Goal: Task Accomplishment & Management: Manage account settings

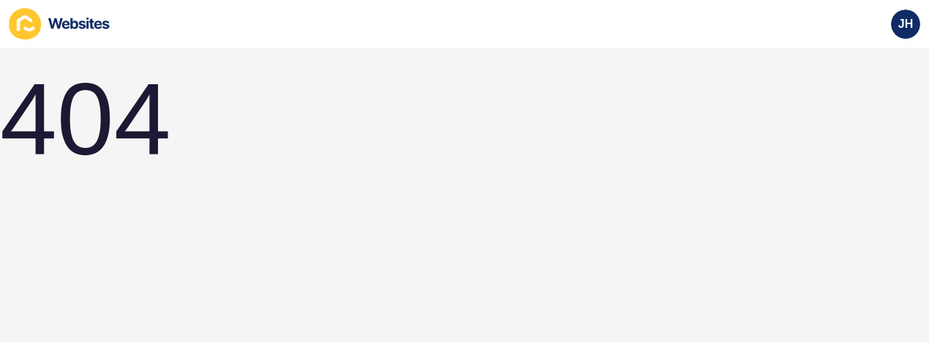
click at [86, 22] on icon at bounding box center [78, 24] width 61 height 12
click at [905, 23] on span "JH" at bounding box center [905, 24] width 15 height 15
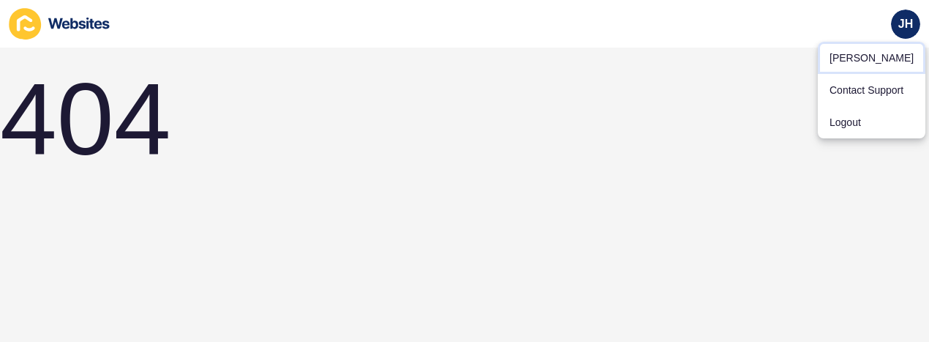
click at [890, 53] on link "Jillena Horton" at bounding box center [872, 58] width 108 height 32
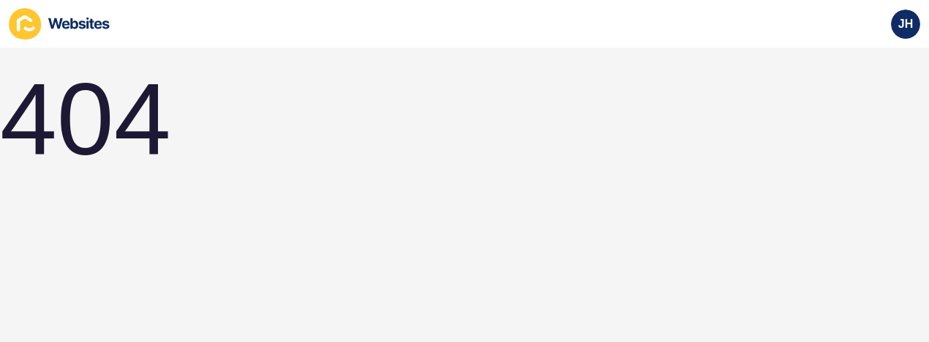
click at [911, 4] on div "JH" at bounding box center [905, 24] width 41 height 41
click at [906, 21] on span "JH" at bounding box center [905, 24] width 15 height 15
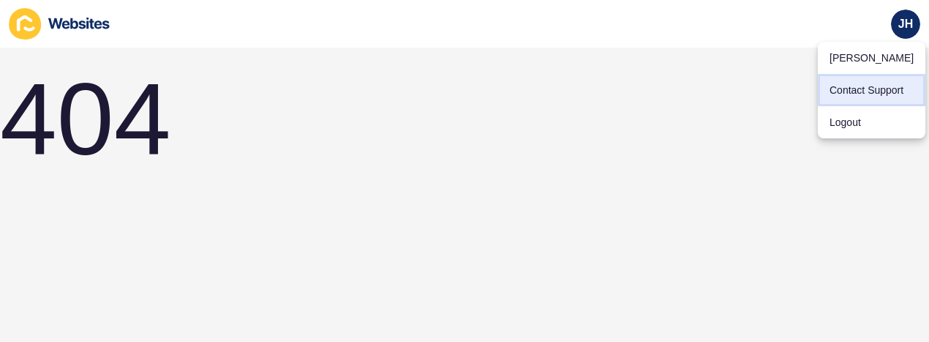
click at [890, 89] on link "Contact Support" at bounding box center [872, 90] width 108 height 32
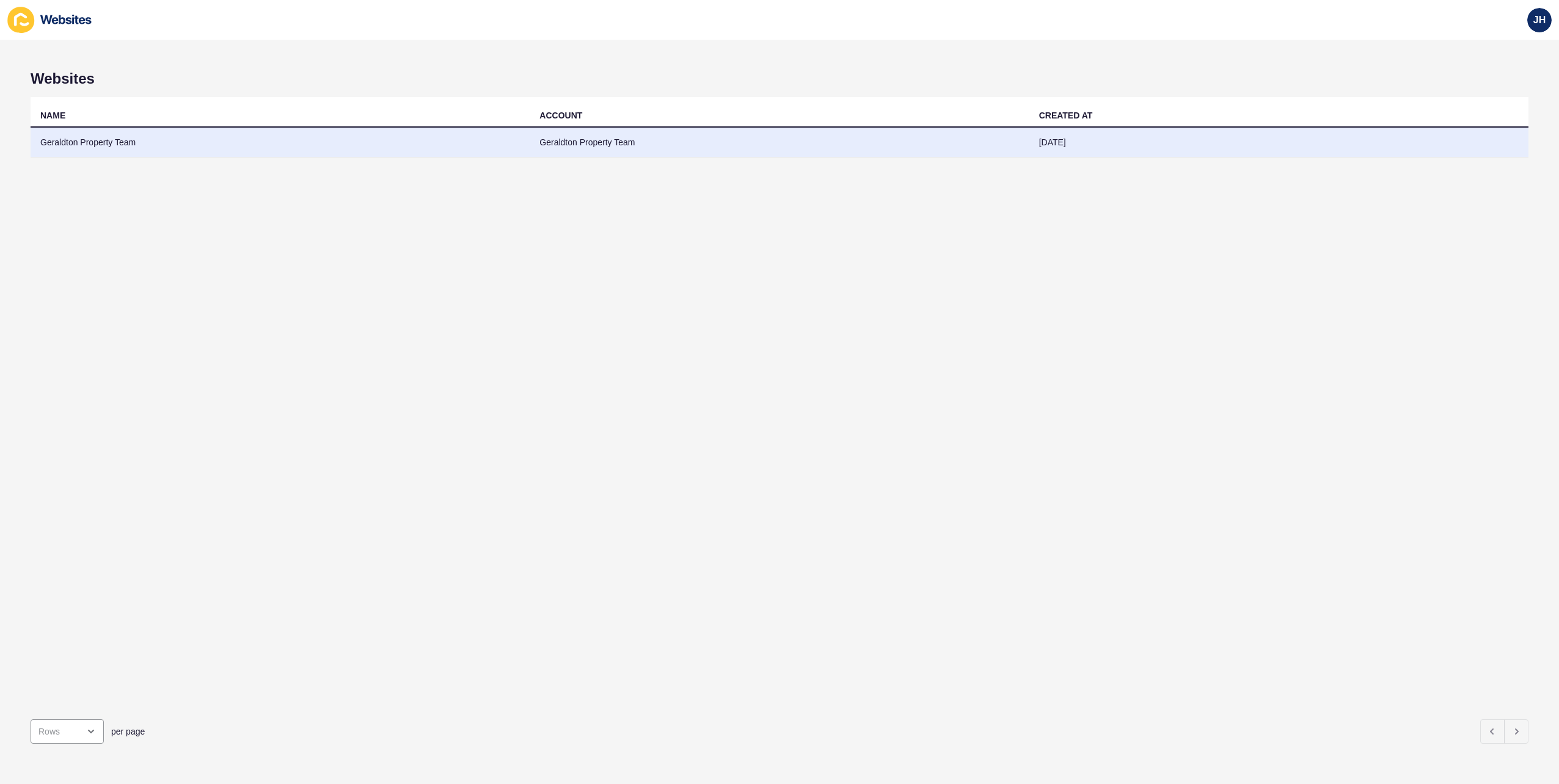
click at [84, 144] on td "Geraldton Property Team" at bounding box center [281, 143] width 499 height 30
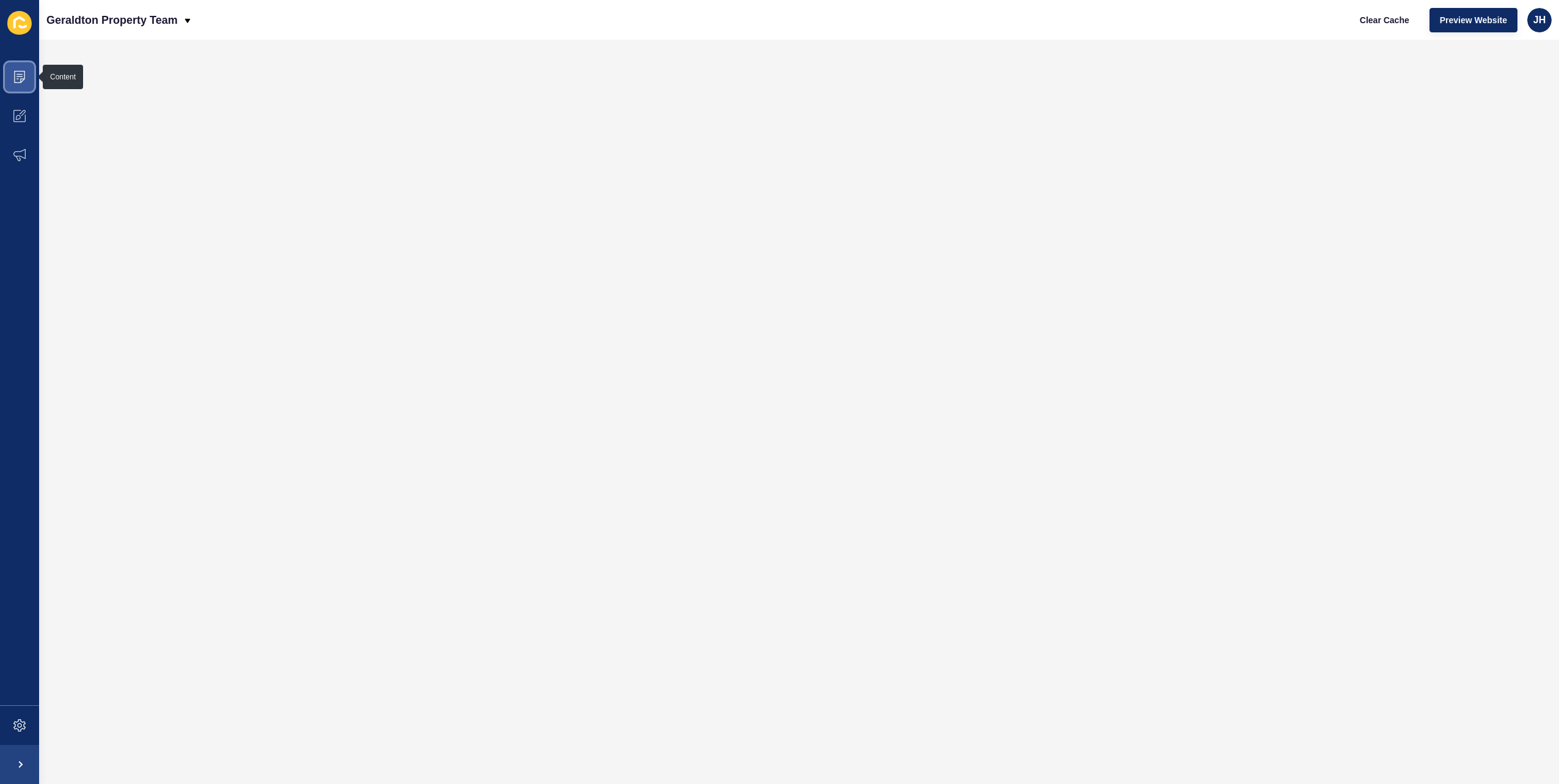
click at [19, 76] on icon at bounding box center [19, 77] width 13 height 13
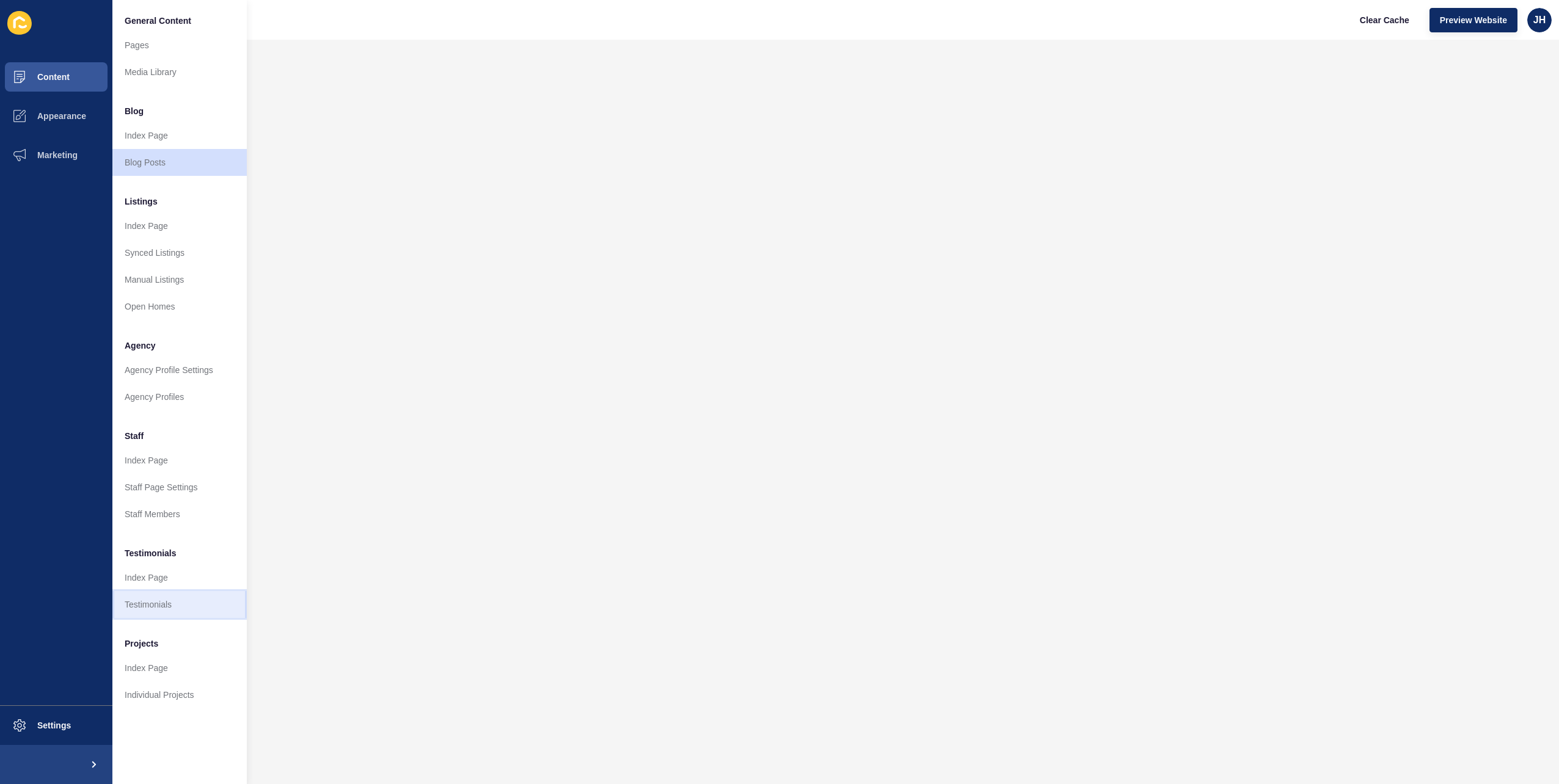
click at [180, 285] on link "Testimonials" at bounding box center [180, 604] width 134 height 27
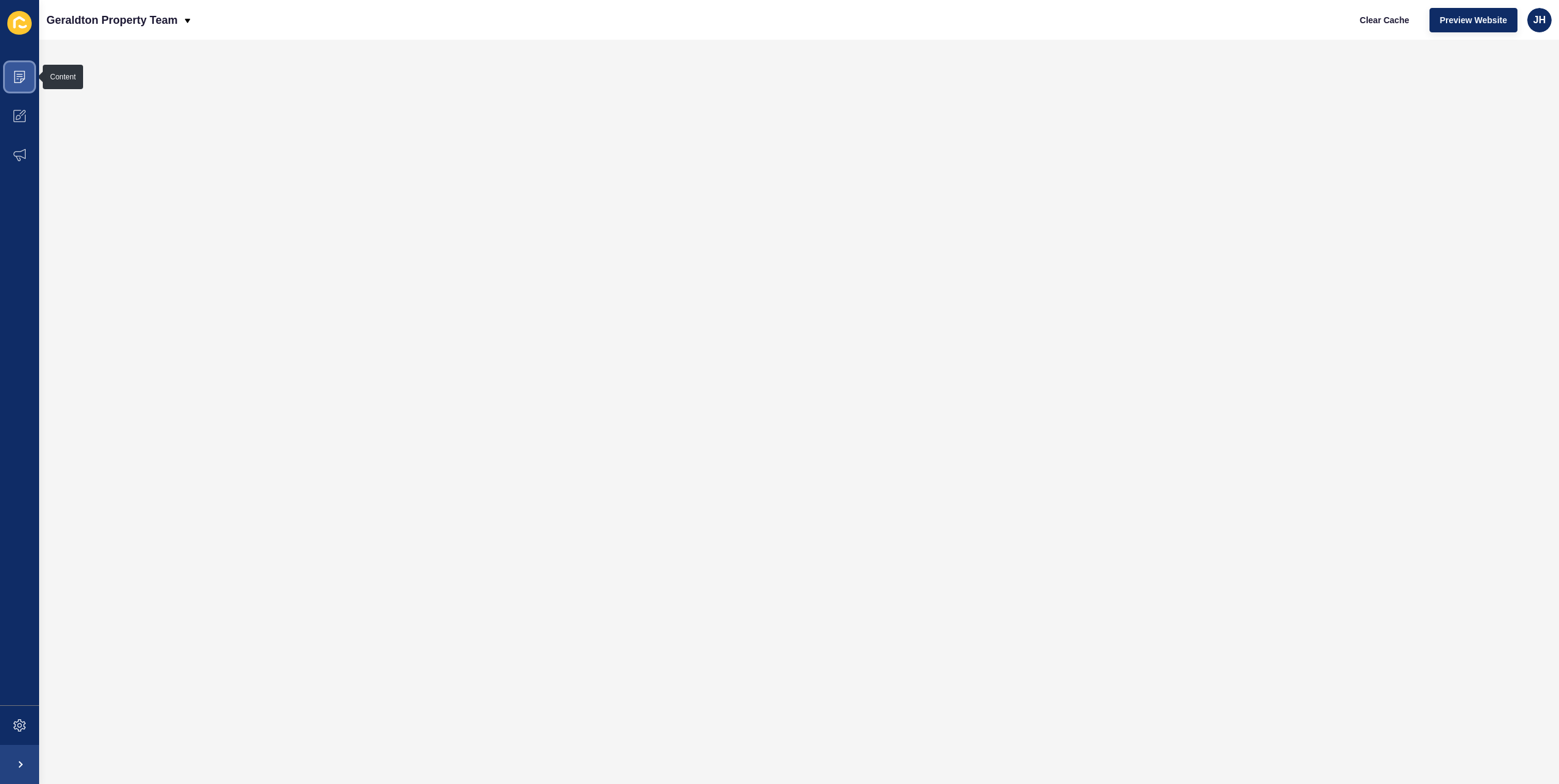
click at [20, 64] on span at bounding box center [19, 77] width 39 height 39
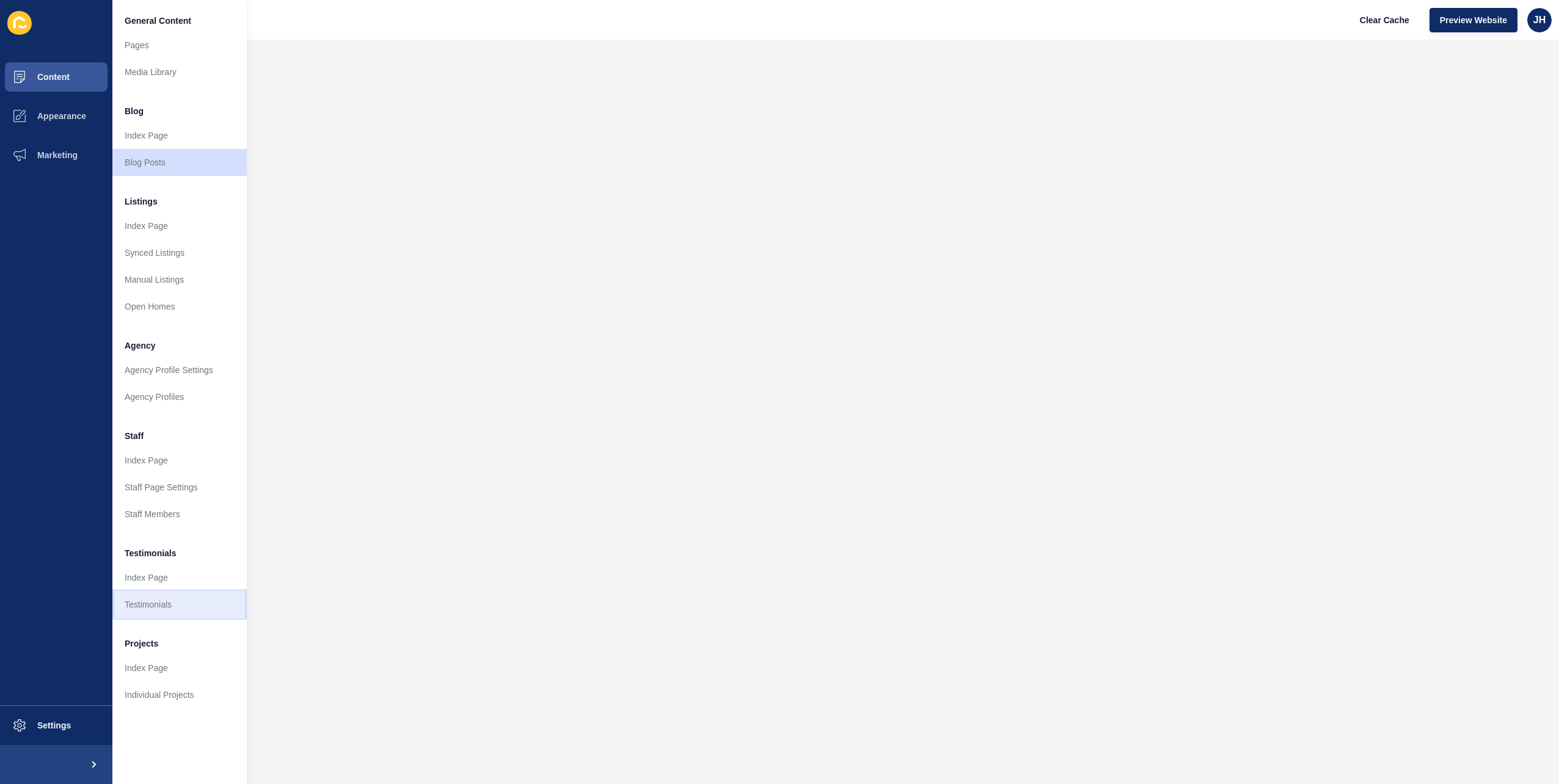
click at [182, 610] on link "Testimonials" at bounding box center [180, 604] width 134 height 27
